Goal: Use online tool/utility: Use online tool/utility

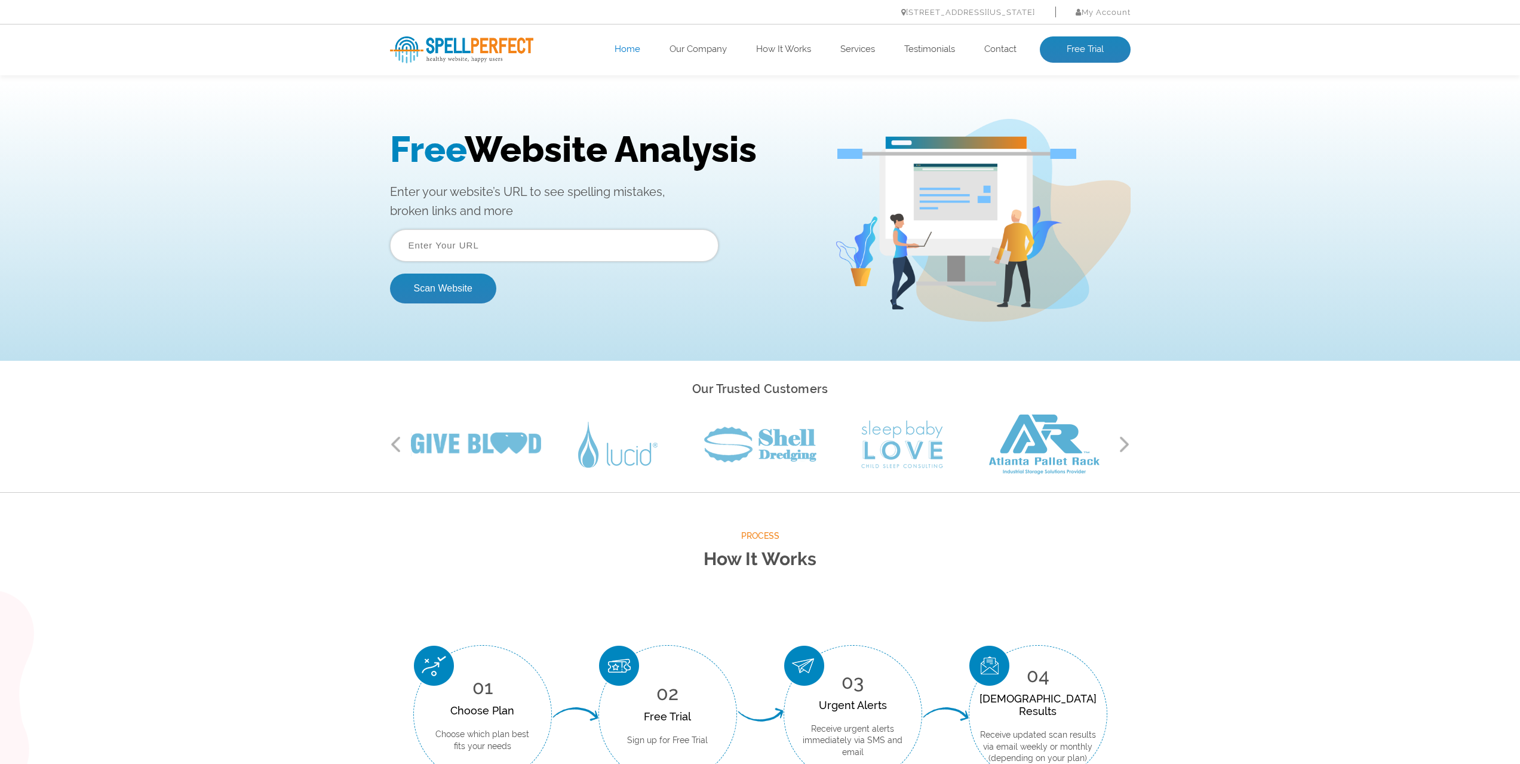
click at [524, 223] on div "Free Website Analysis Enter your website’s URL to see spelling mistakes, broken…" at bounding box center [612, 220] width 444 height 185
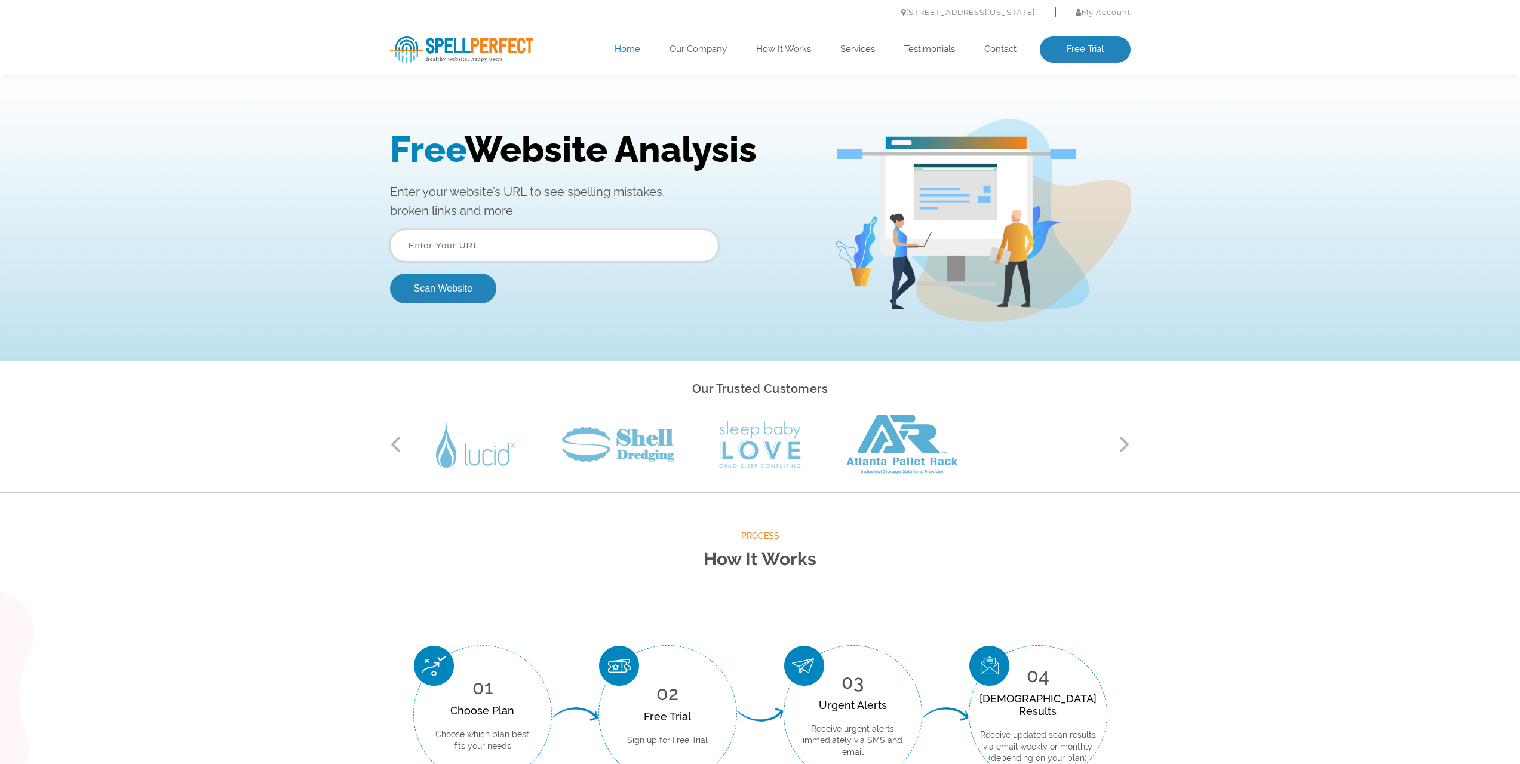
click at [511, 244] on input "text" at bounding box center [554, 245] width 329 height 32
paste input "[URL][DOMAIN_NAME]"
type input "[URL][DOMAIN_NAME]"
click at [428, 294] on button "Scan Website" at bounding box center [443, 289] width 106 height 30
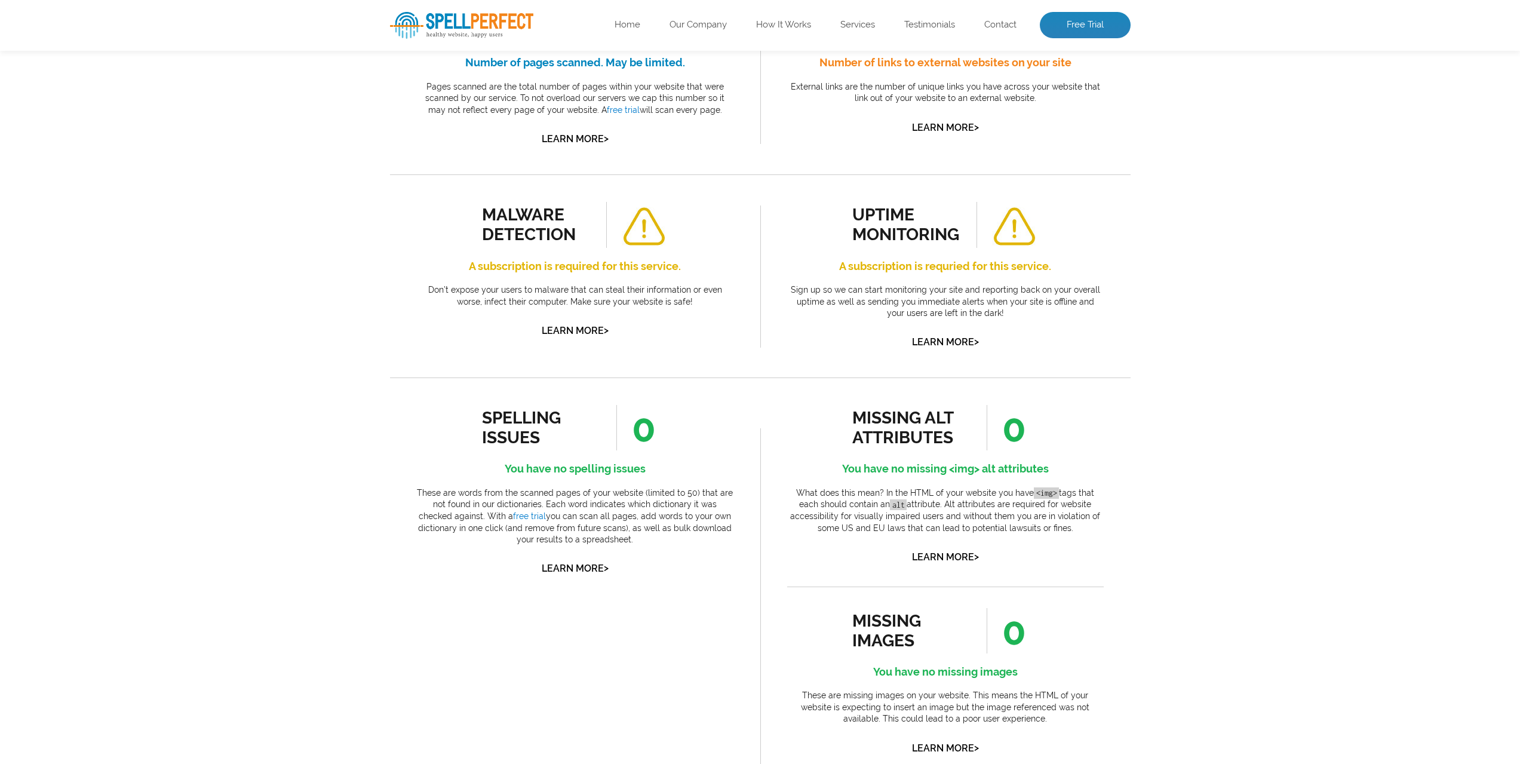
scroll to position [119, 0]
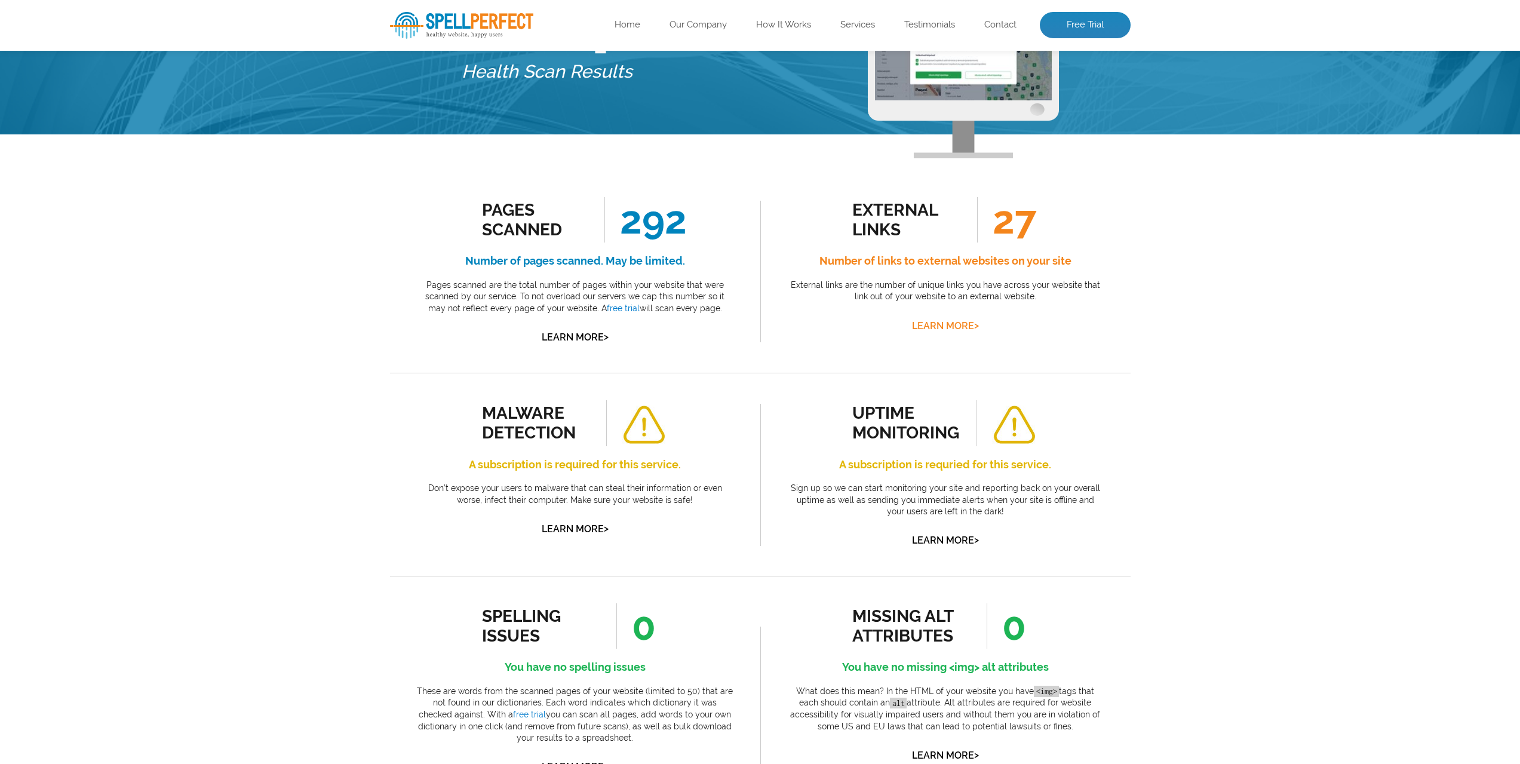
click at [935, 323] on link "Learn More >" at bounding box center [945, 325] width 67 height 11
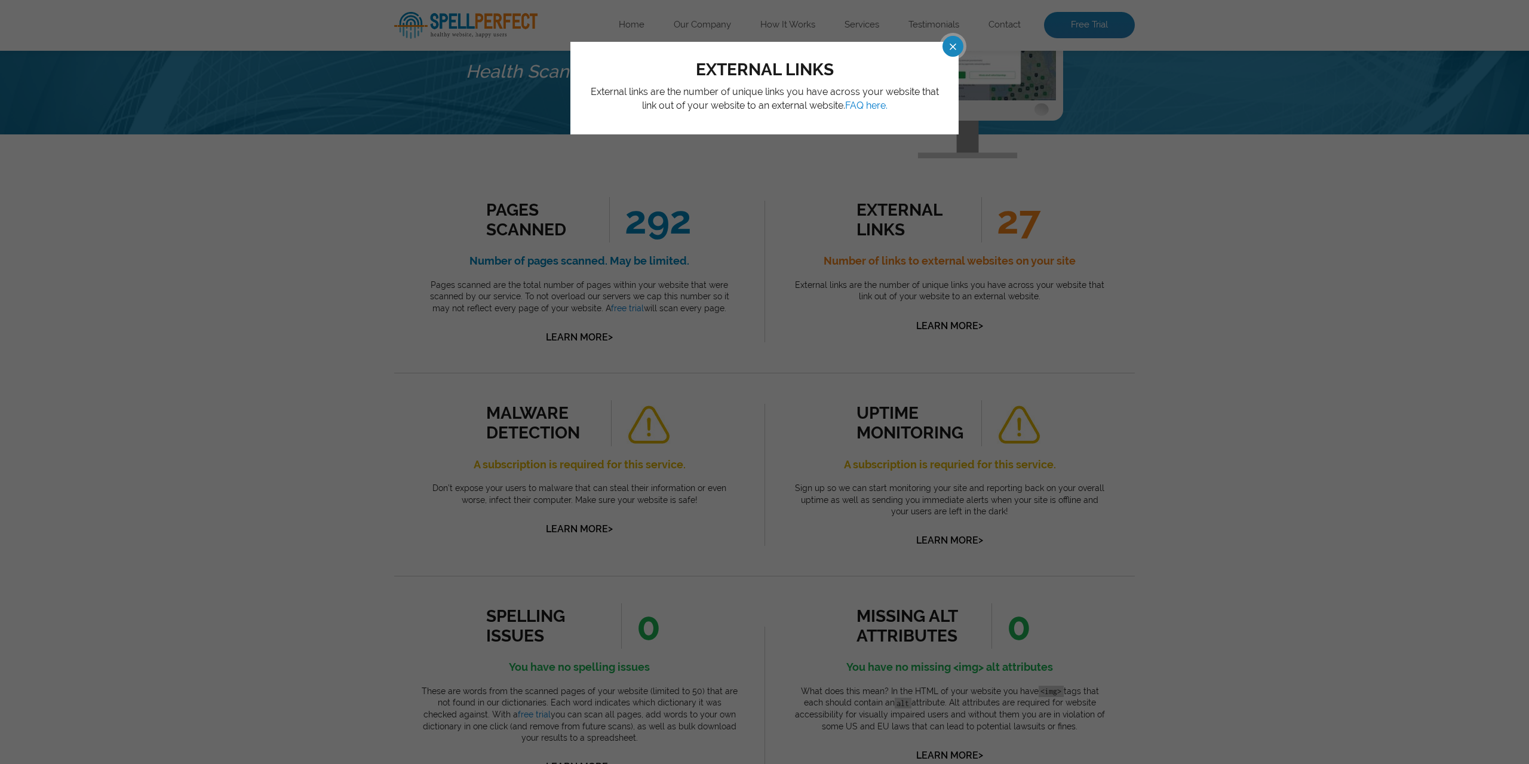
click at [945, 40] on span at bounding box center [942, 46] width 21 height 21
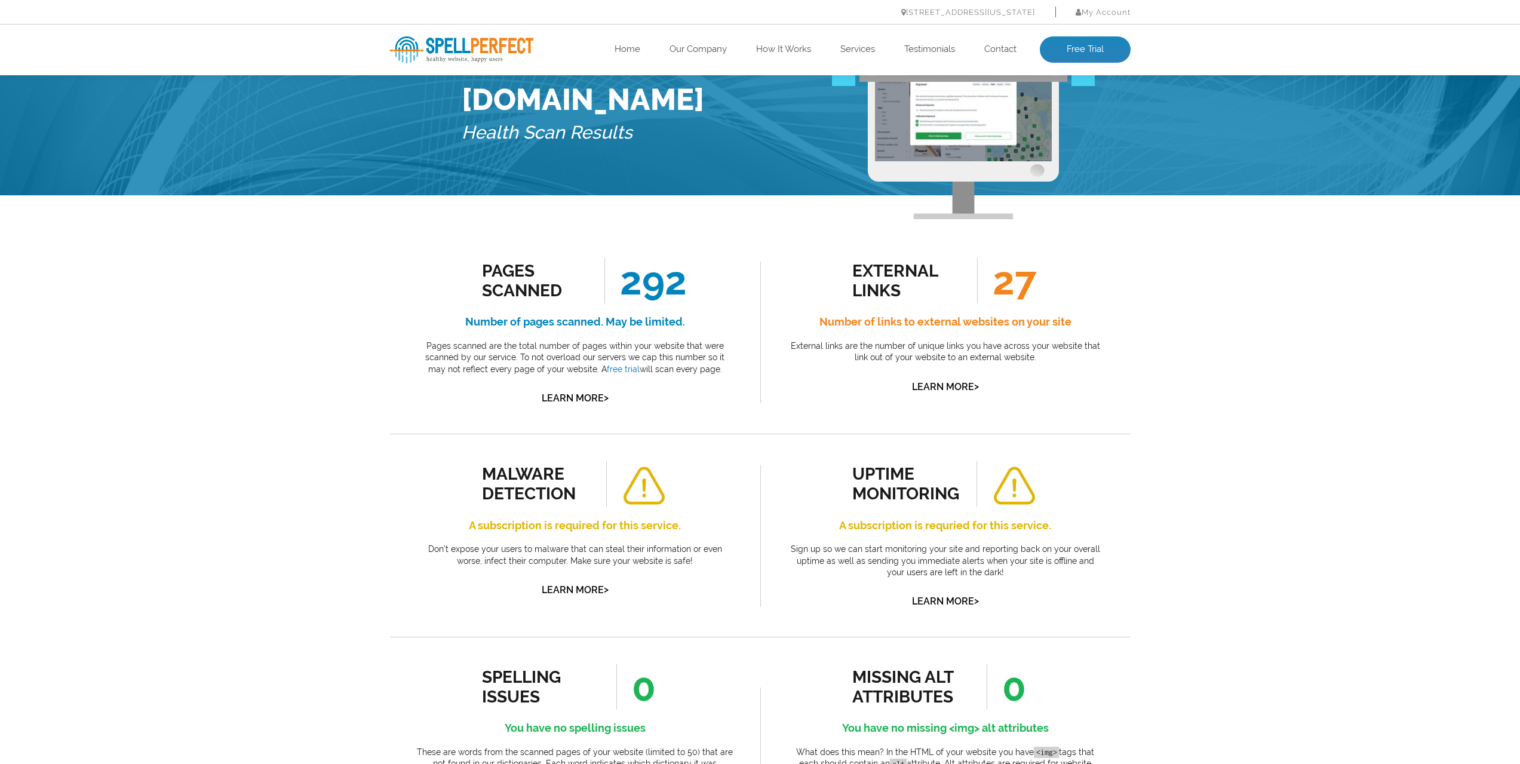
scroll to position [0, 0]
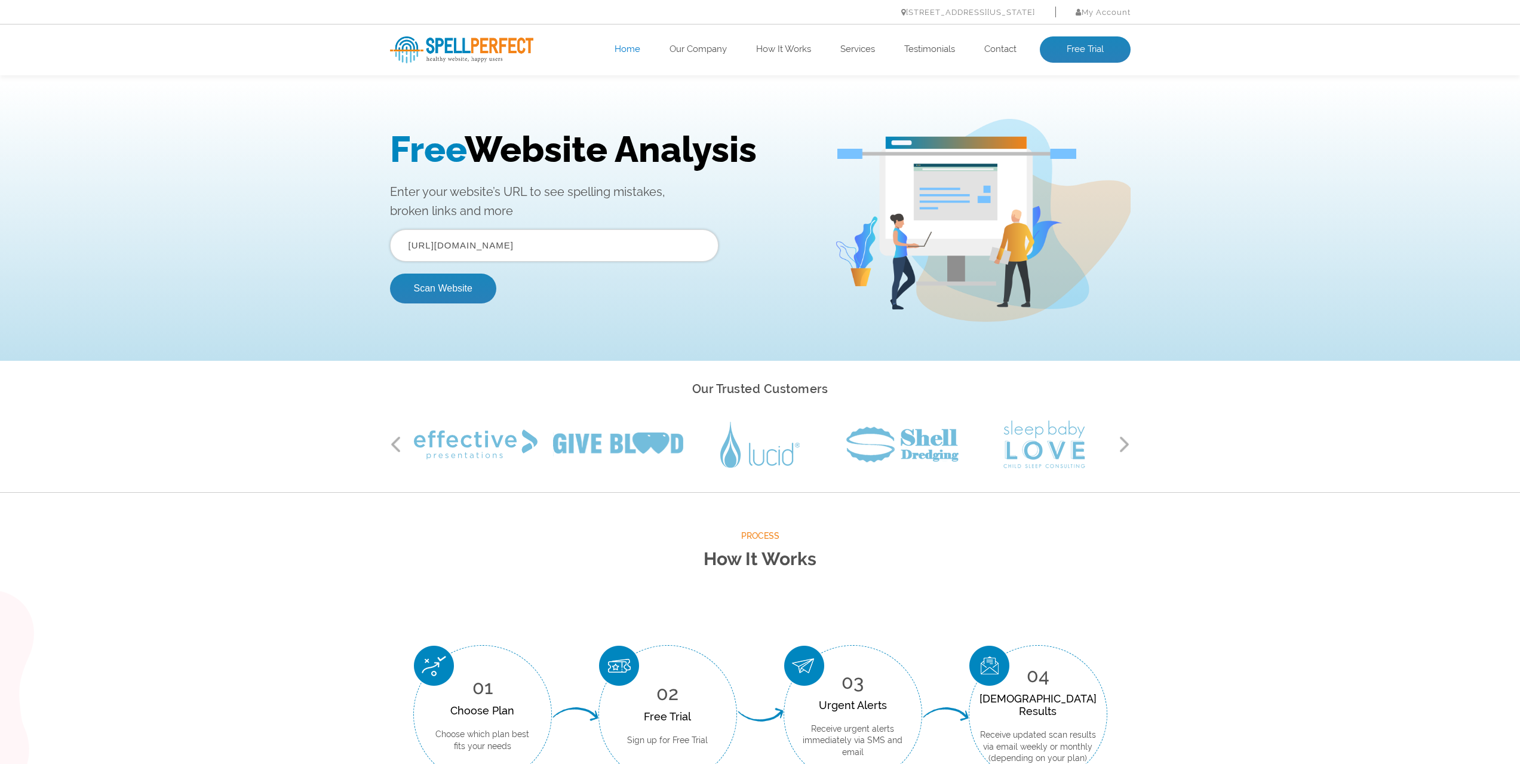
drag, startPoint x: 567, startPoint y: 247, endPoint x: 173, endPoint y: 243, distance: 393.7
click at [173, 243] on div "Free Website Analysis Enter your website’s URL to see spelling mistakes, broken…" at bounding box center [760, 220] width 1520 height 281
paste input "lt"
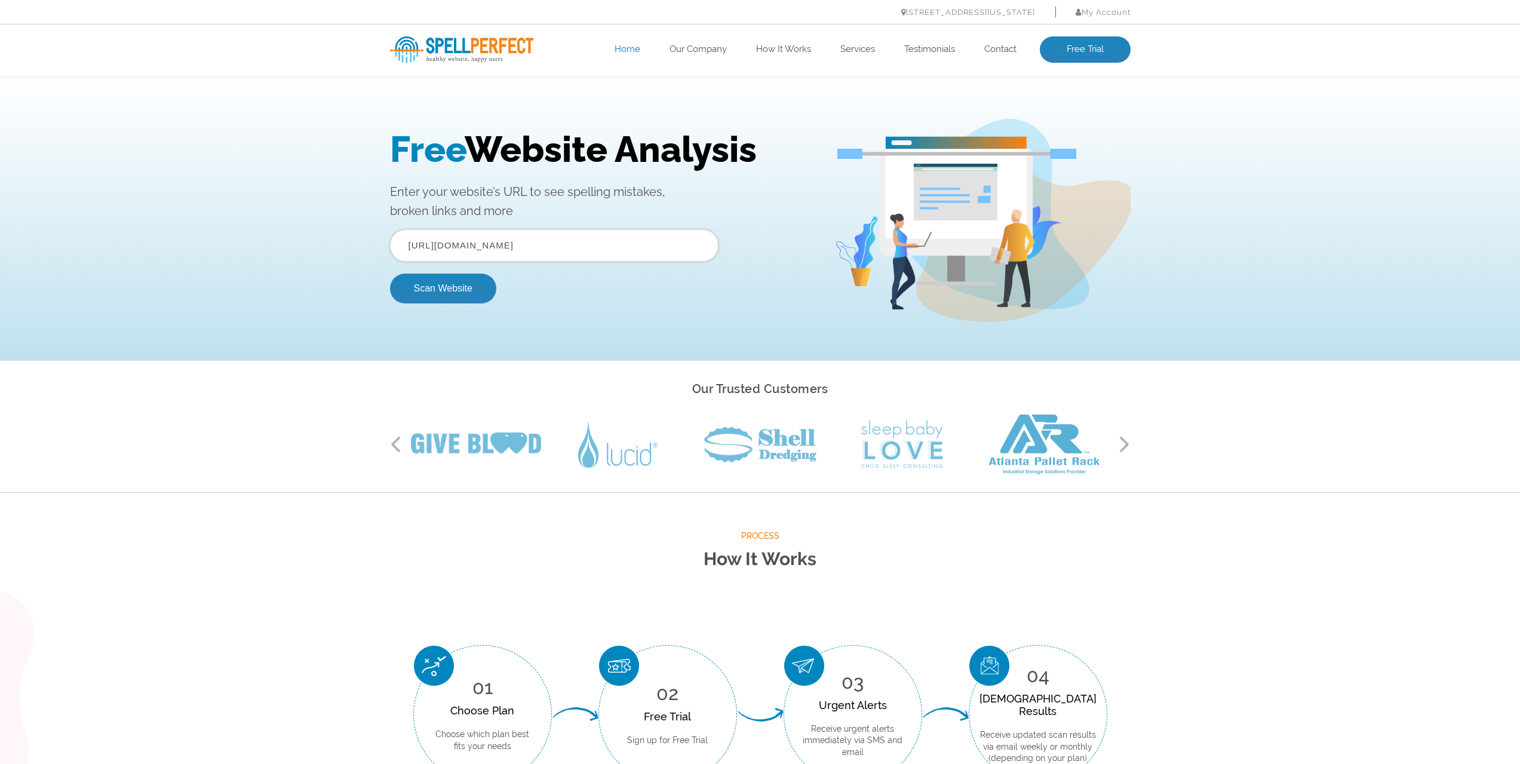
type input "https://timbermarket.lt/"
click at [256, 223] on div "Free Website Analysis Enter your website’s URL to see spelling mistakes, broken…" at bounding box center [760, 220] width 1520 height 281
click at [450, 288] on button "Scan Website" at bounding box center [443, 289] width 106 height 30
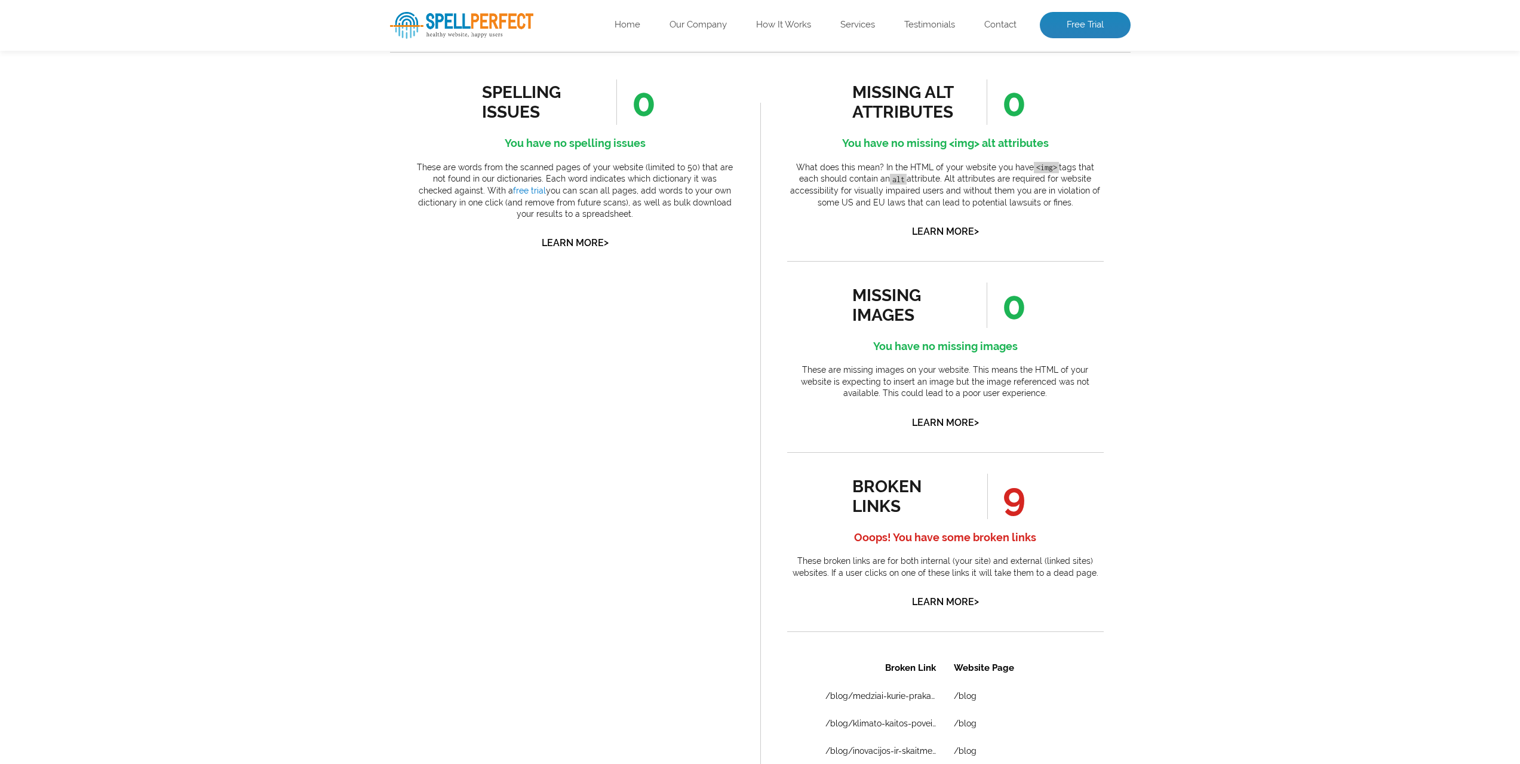
scroll to position [1015, 0]
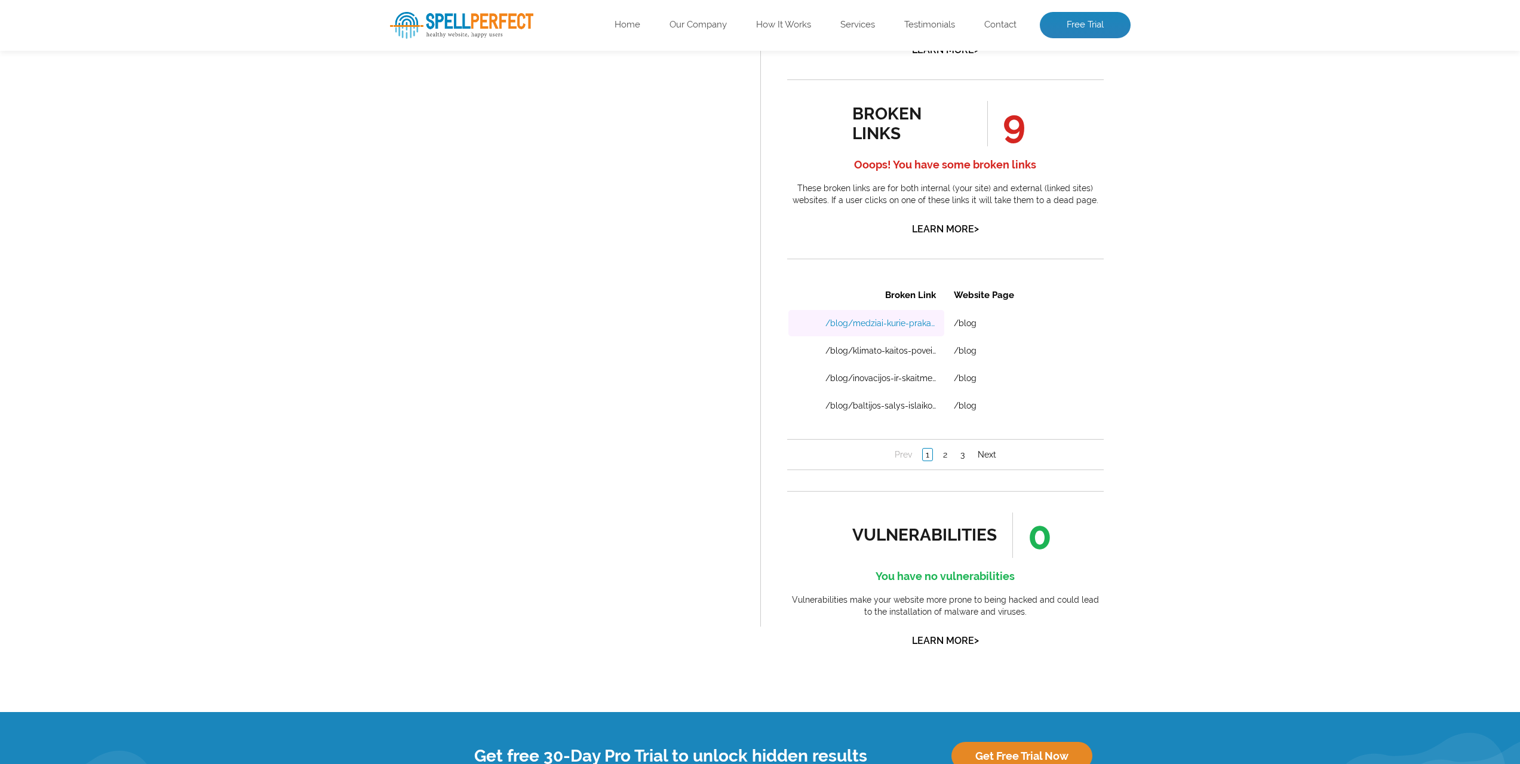
click at [885, 323] on link "/blog/medziai-kurie-prakaituoja-kaip-jie-atvesta" at bounding box center [880, 323] width 111 height 10
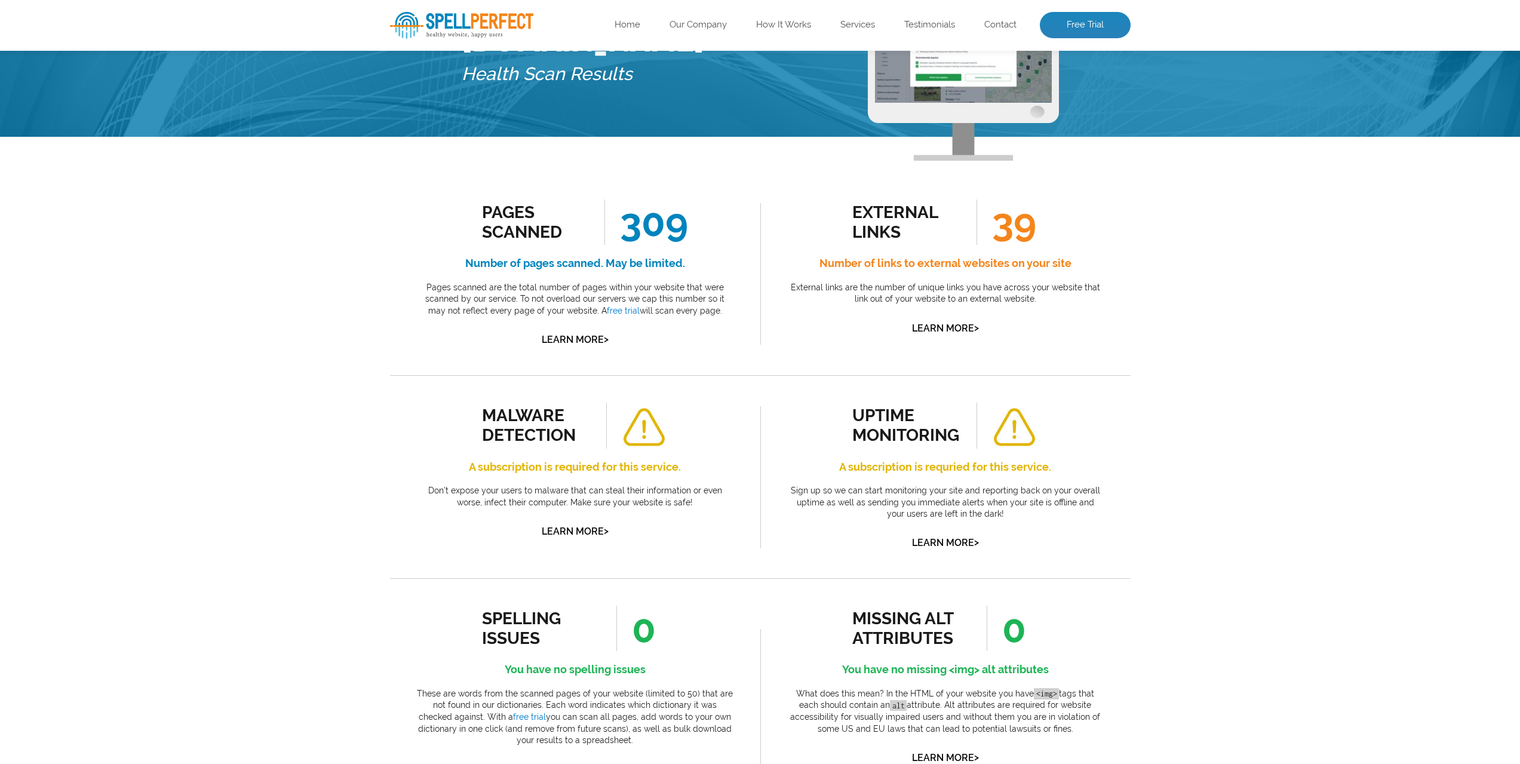
scroll to position [0, 0]
